Goal: Navigation & Orientation: Find specific page/section

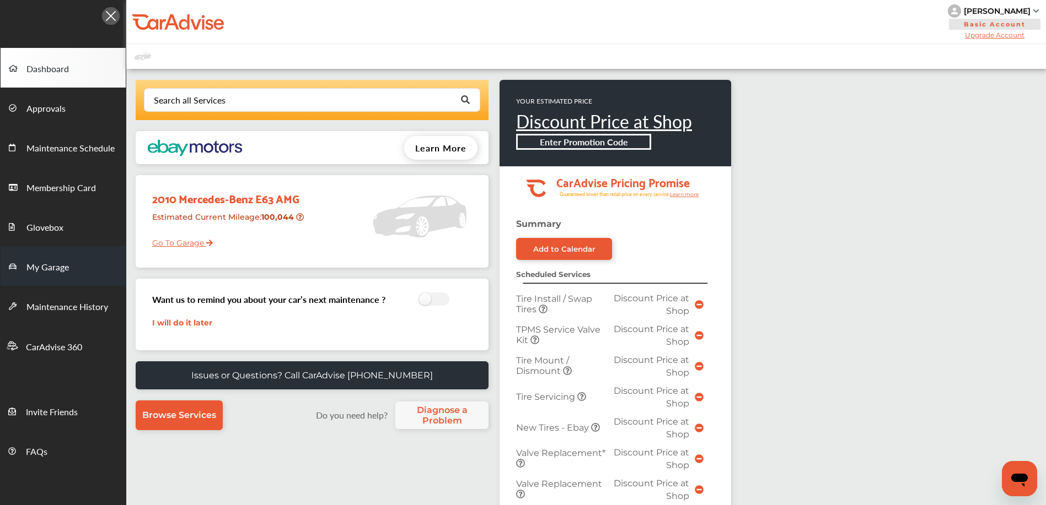
click at [50, 271] on span "My Garage" at bounding box center [47, 268] width 42 height 14
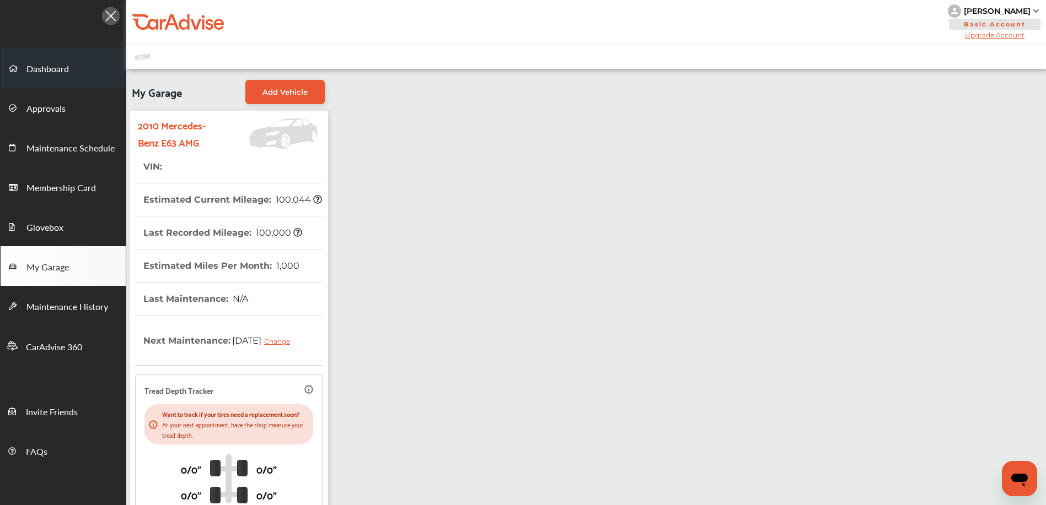
click at [89, 67] on link "Dashboard" at bounding box center [63, 68] width 125 height 40
